Goal: Task Accomplishment & Management: Manage account settings

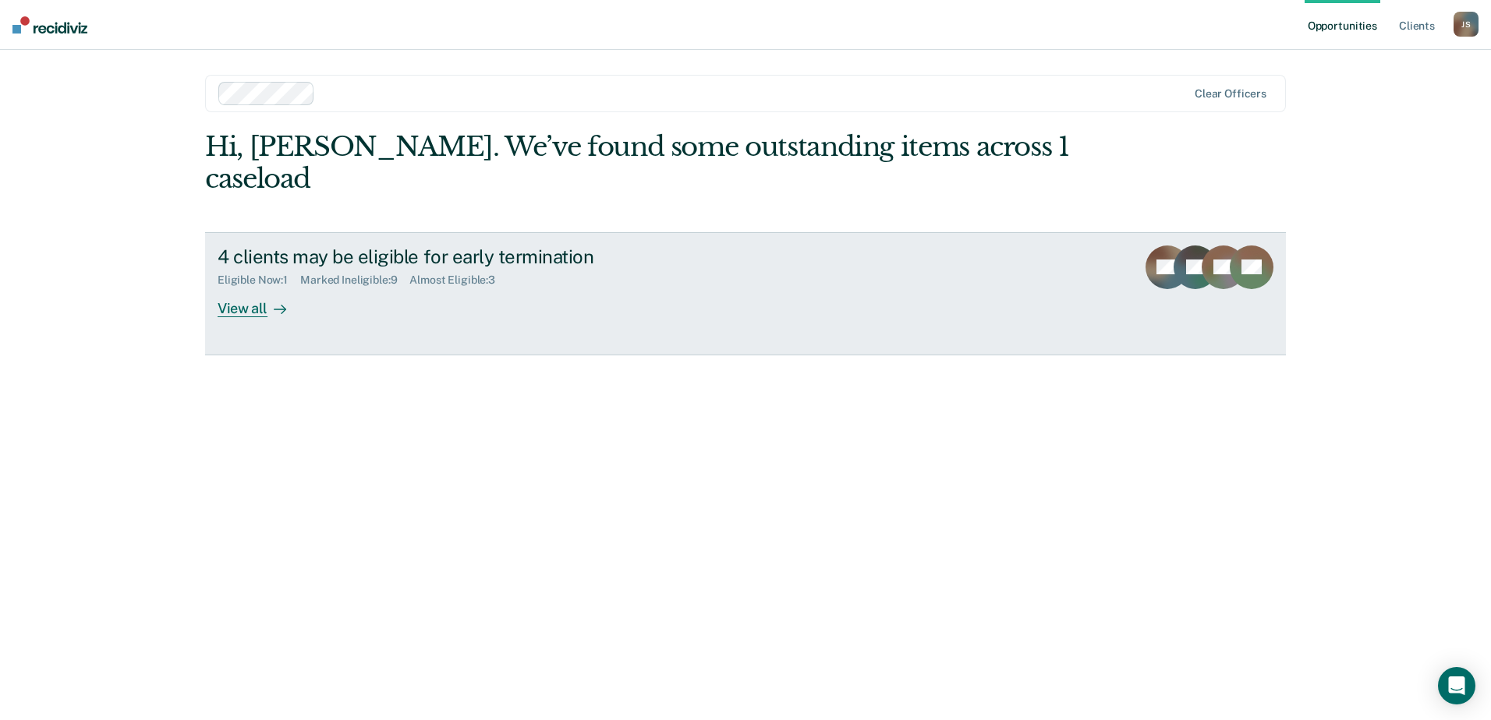
click at [265, 287] on div "View all" at bounding box center [261, 302] width 87 height 30
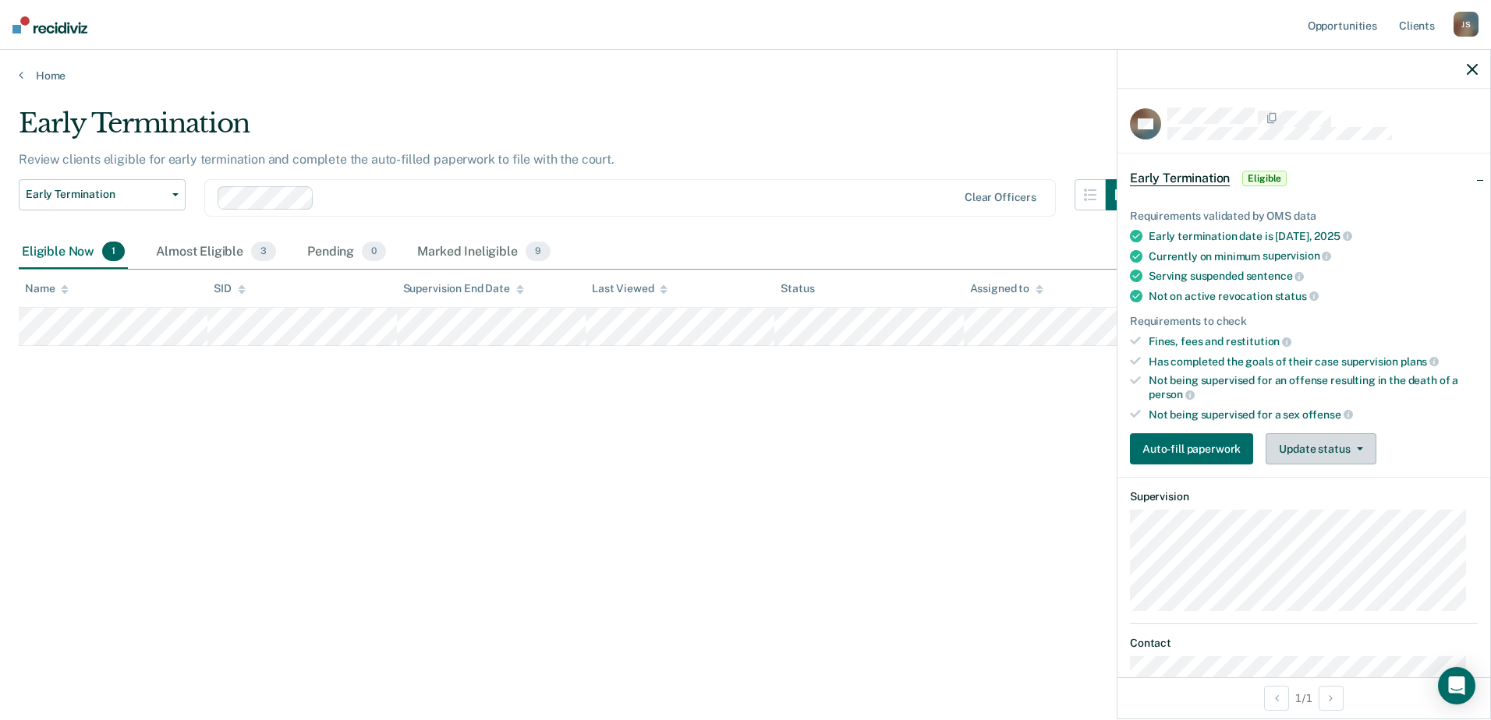
click at [1311, 451] on button "Update status" at bounding box center [1320, 449] width 110 height 31
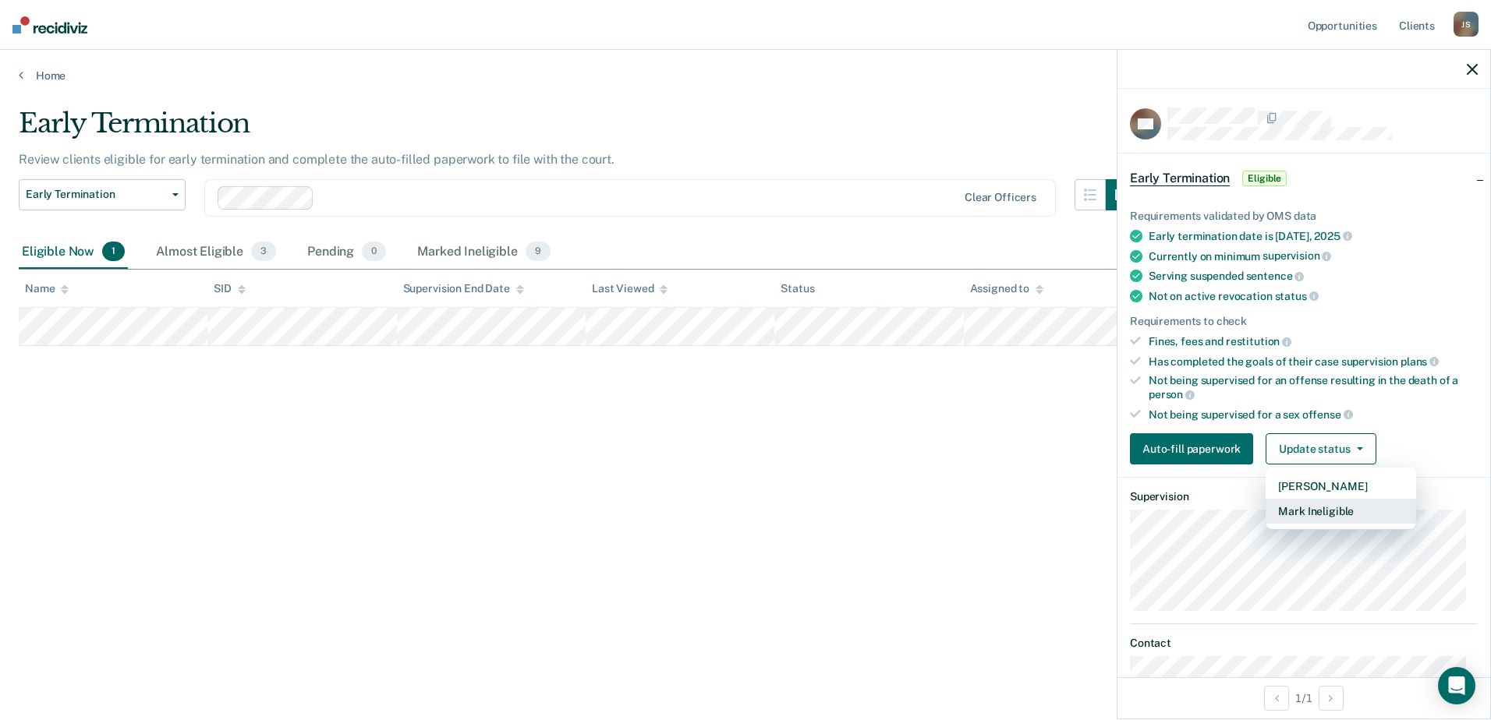
click at [1309, 512] on button "Mark Ineligible" at bounding box center [1340, 511] width 150 height 25
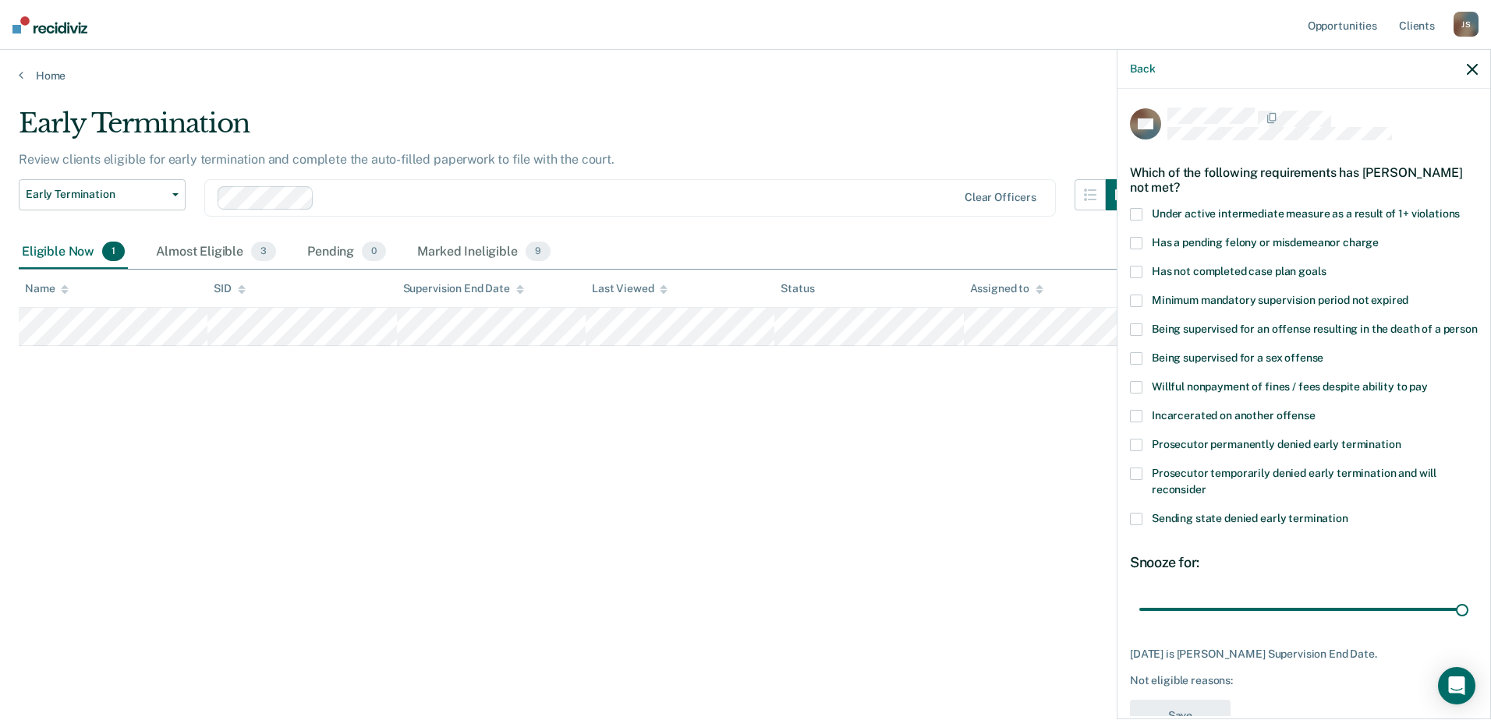
click at [1131, 266] on span at bounding box center [1136, 272] width 12 height 12
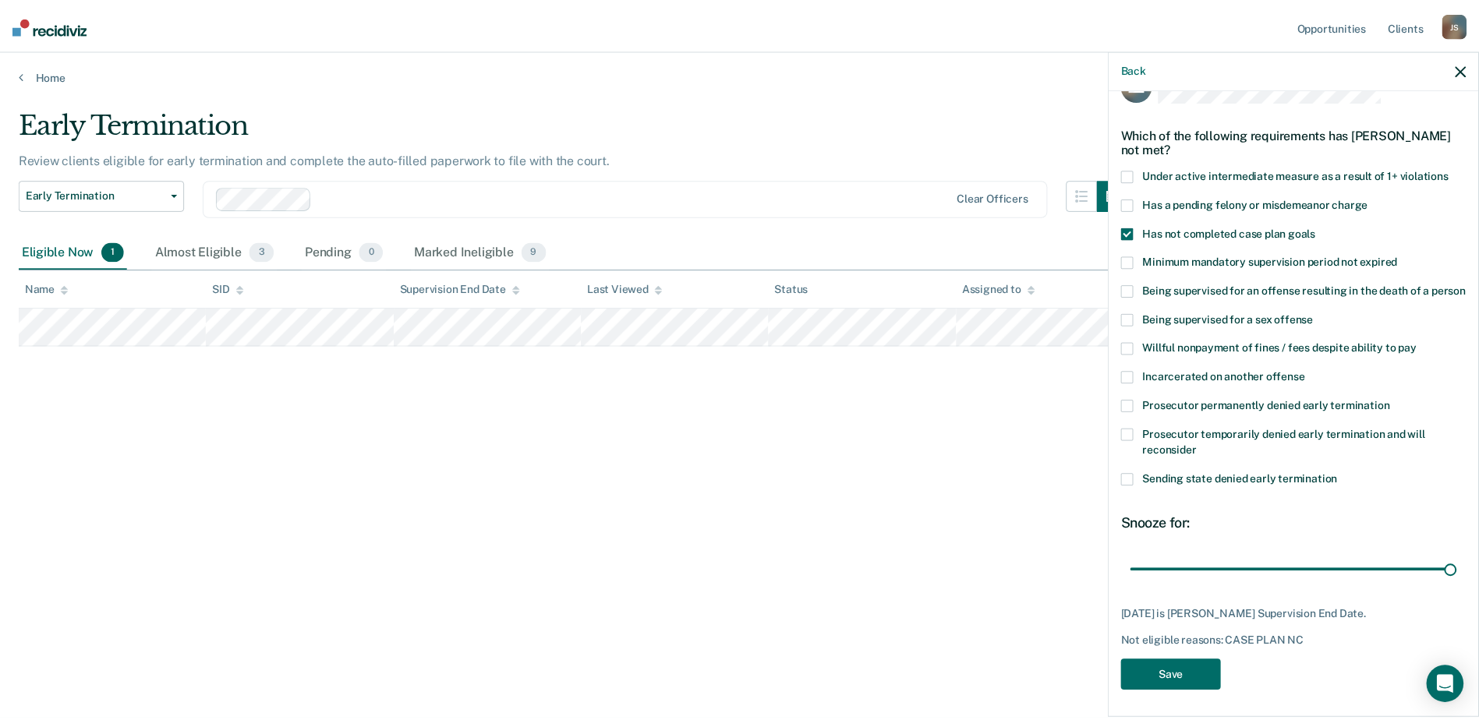
scroll to position [58, 0]
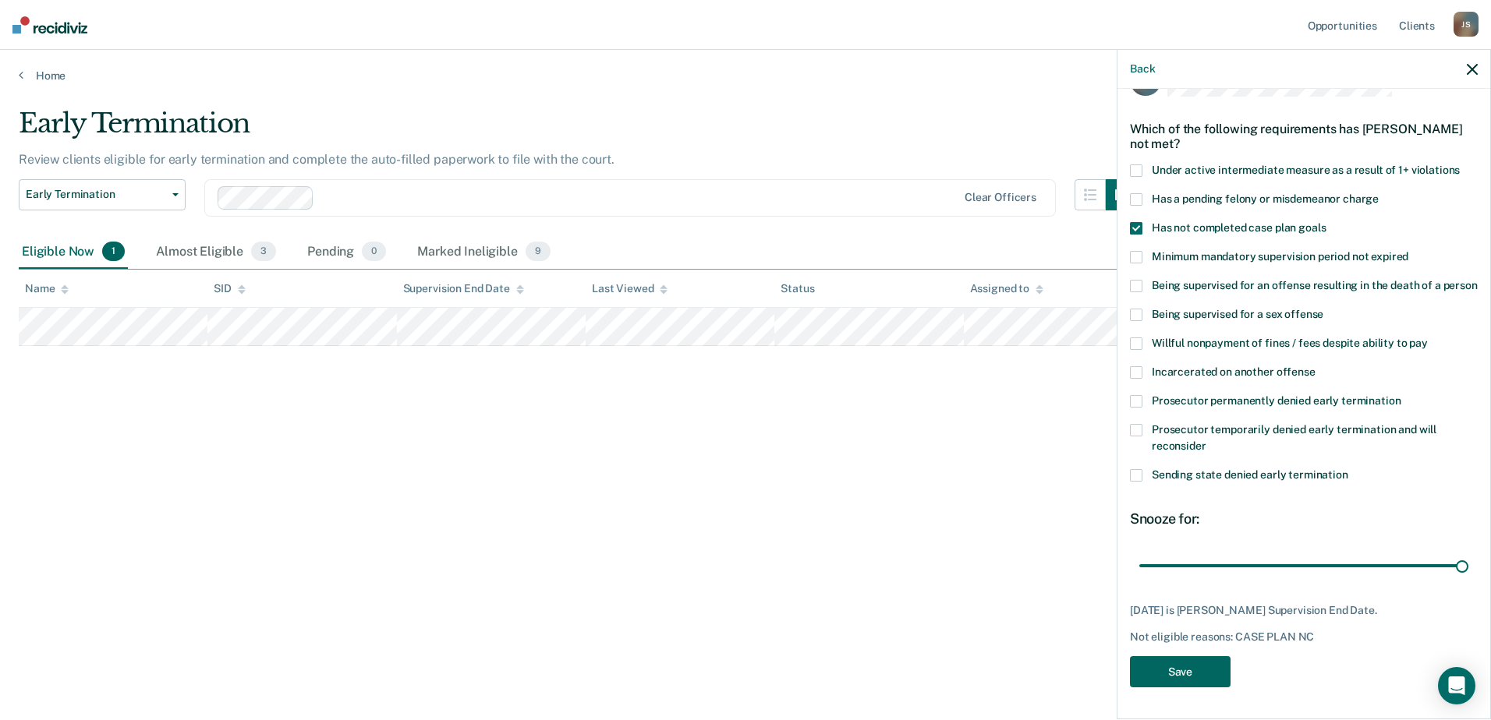
click at [1194, 673] on button "Save" at bounding box center [1180, 673] width 101 height 32
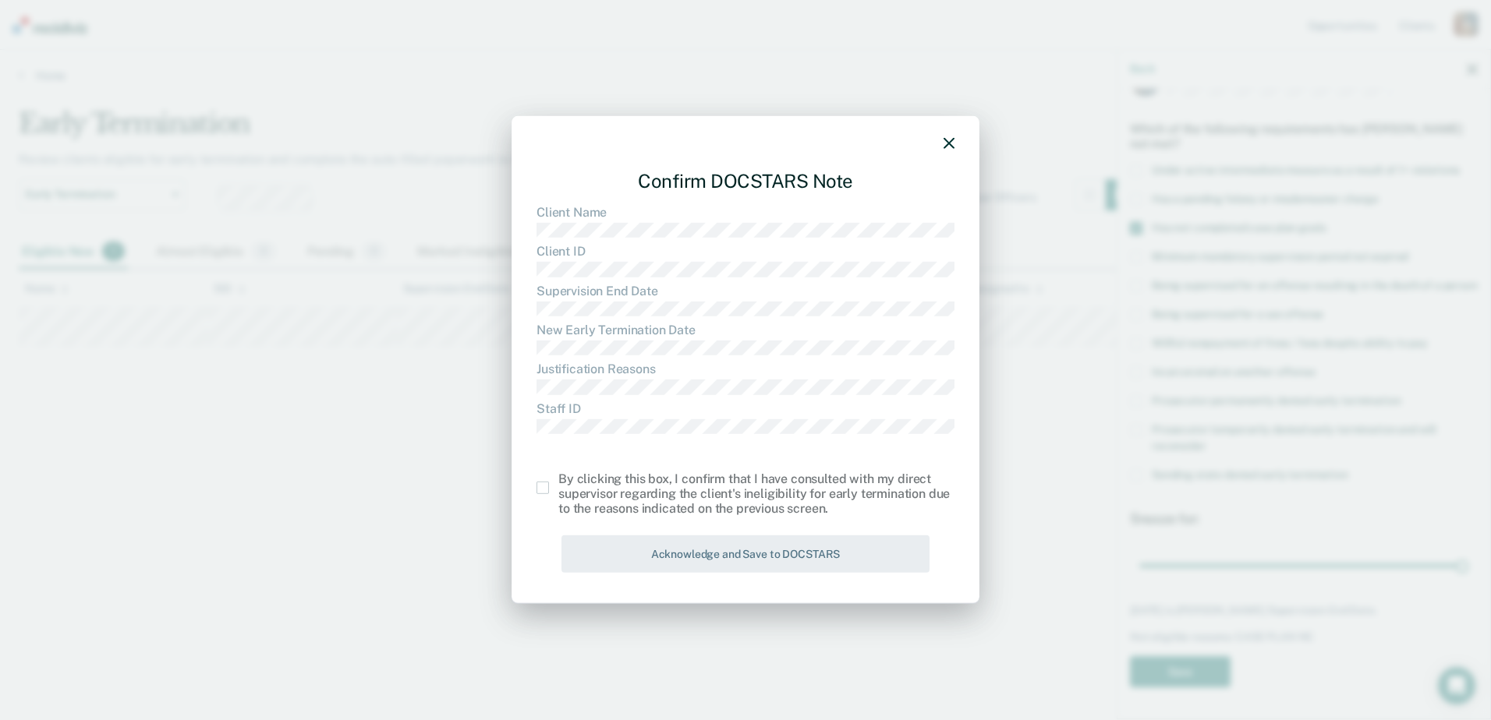
click at [540, 483] on span at bounding box center [542, 488] width 12 height 12
click at [558, 482] on input "checkbox" at bounding box center [558, 482] width 0 height 0
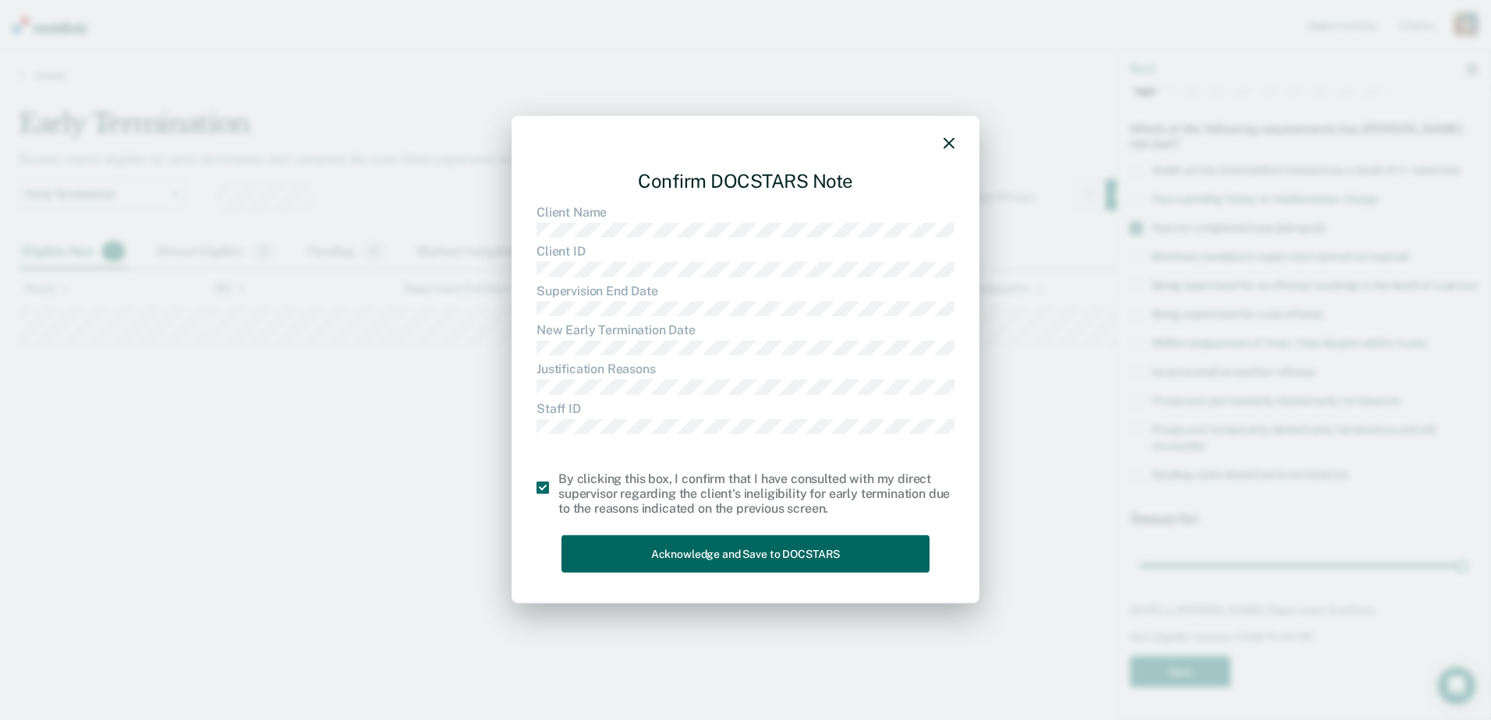
click at [656, 542] on button "Acknowledge and Save to DOCSTARS" at bounding box center [745, 554] width 368 height 38
